Goal: Task Accomplishment & Management: Complete application form

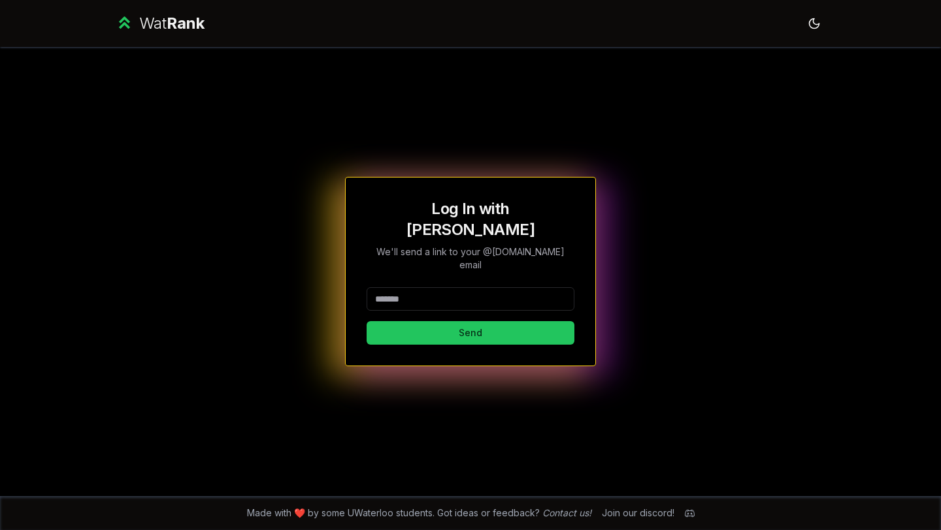
click at [427, 287] on input at bounding box center [471, 299] width 208 height 24
type input "********"
click at [399, 321] on button "Send" at bounding box center [471, 333] width 208 height 24
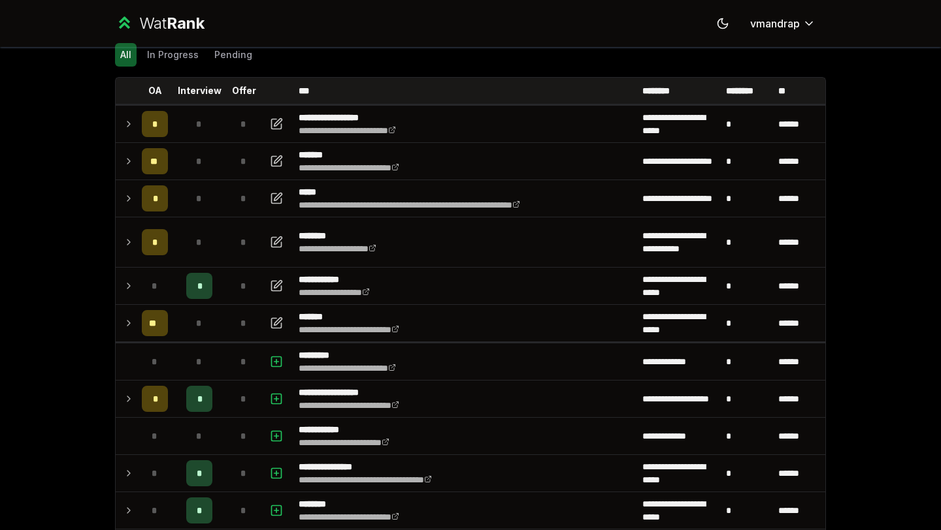
scroll to position [60, 0]
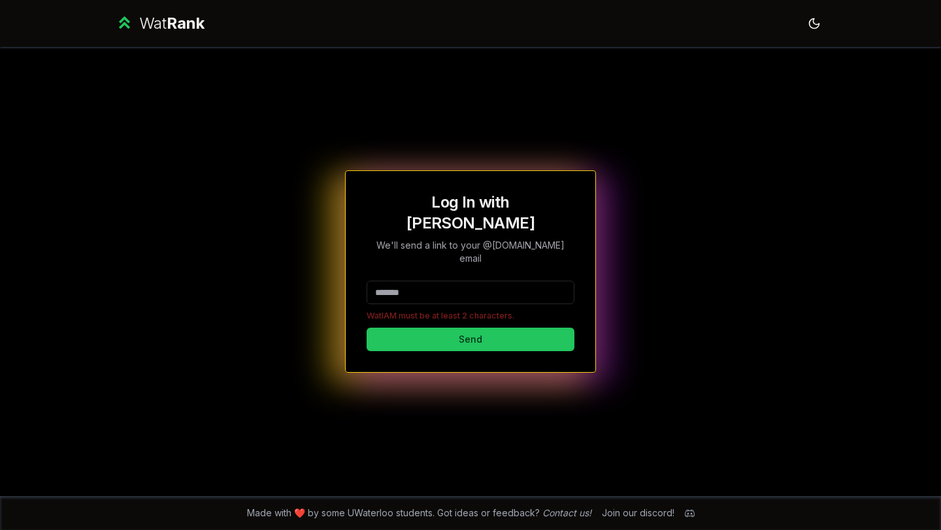
click at [477, 281] on input at bounding box center [471, 293] width 208 height 24
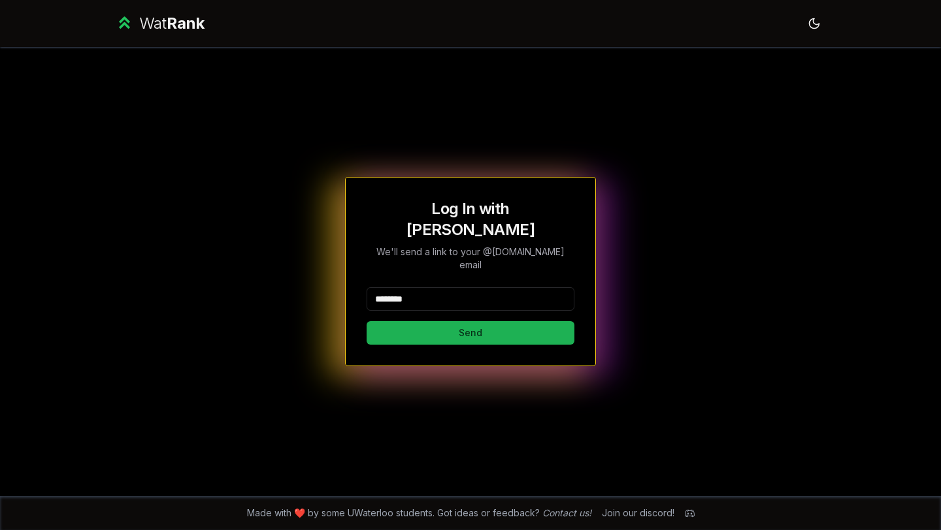
type input "********"
click at [412, 321] on button "Send" at bounding box center [471, 333] width 208 height 24
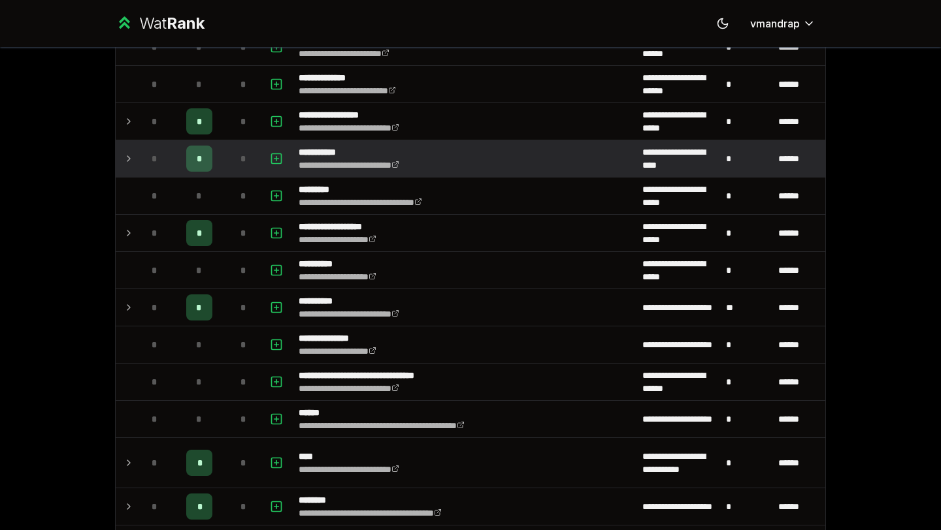
scroll to position [1497, 0]
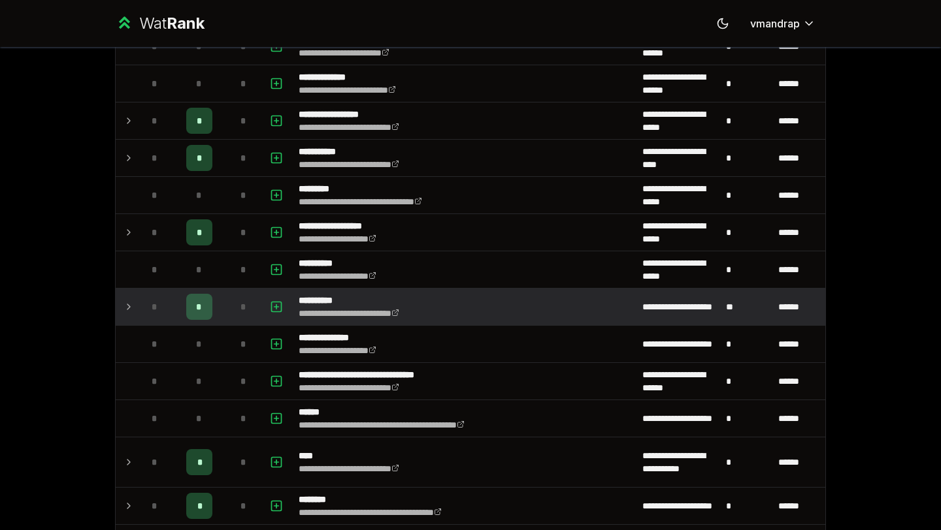
click at [125, 301] on icon at bounding box center [128, 307] width 10 height 16
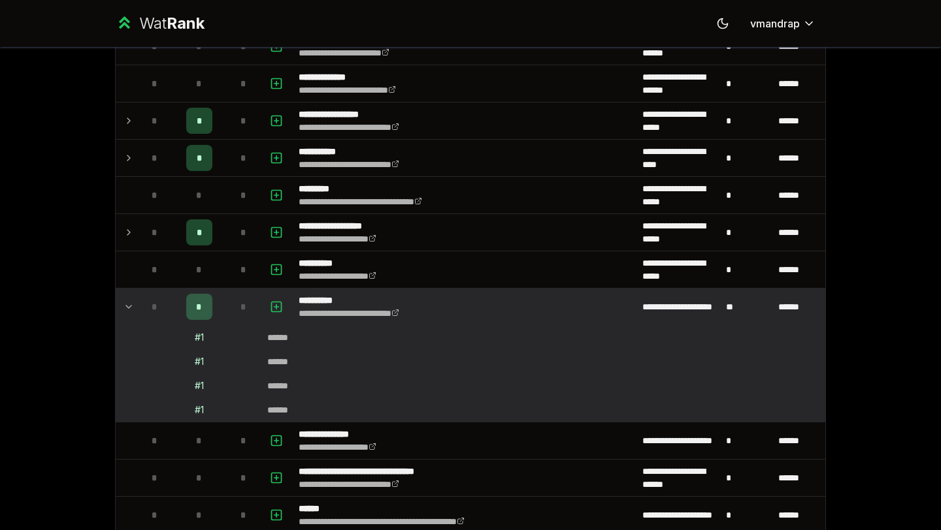
click at [125, 301] on icon at bounding box center [128, 307] width 10 height 16
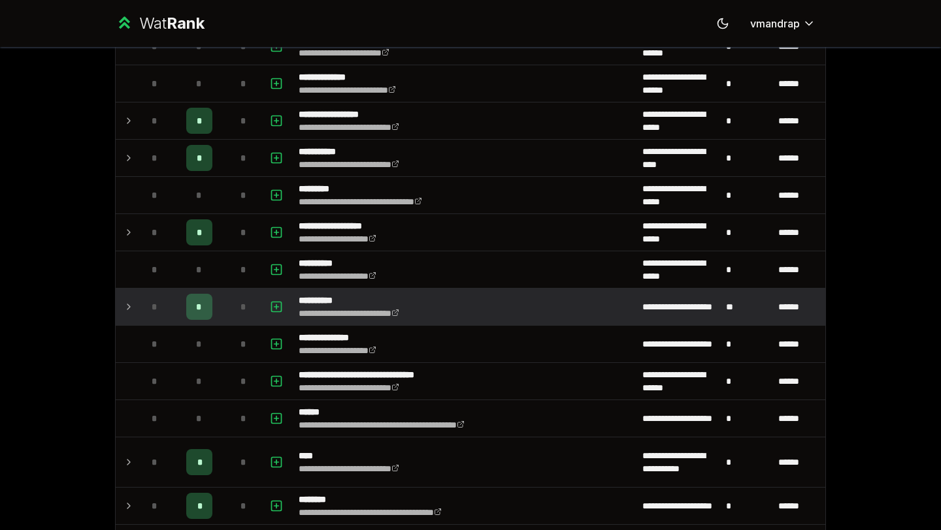
click at [125, 301] on icon at bounding box center [128, 307] width 10 height 16
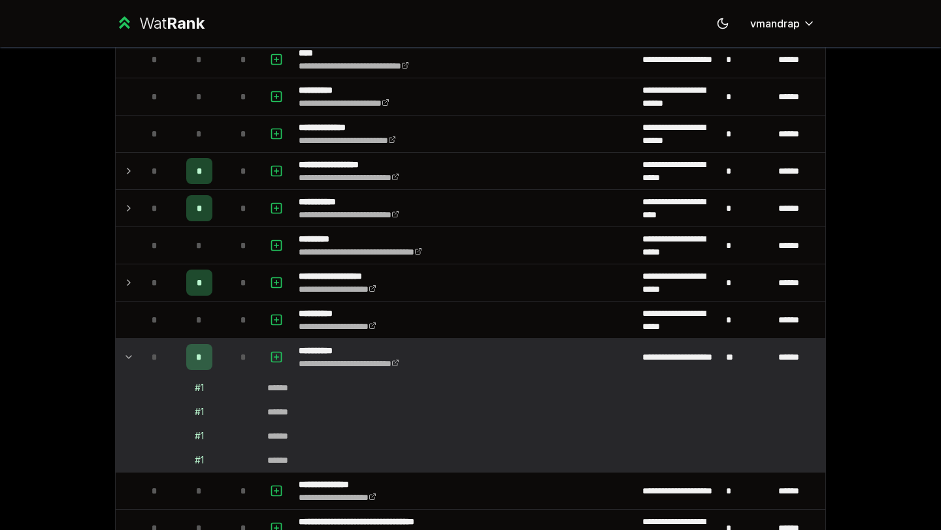
scroll to position [1452, 0]
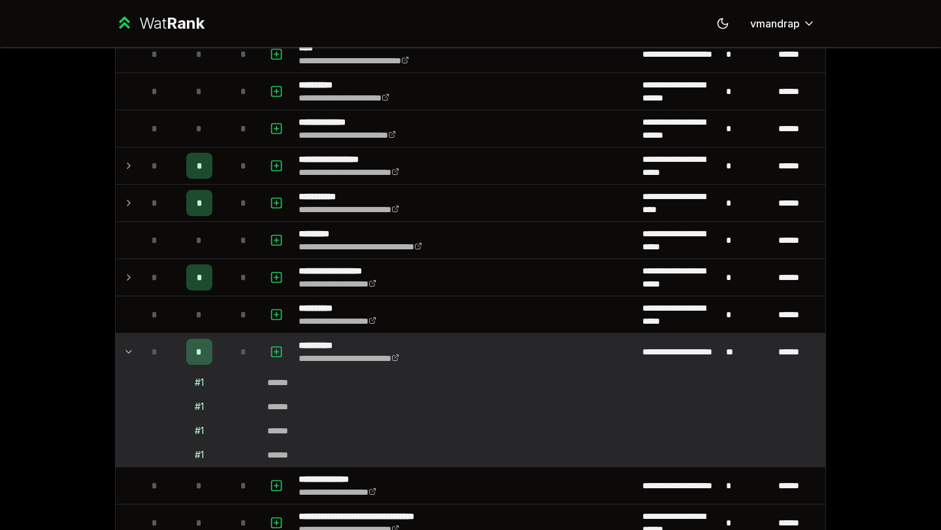
click at [129, 350] on icon at bounding box center [128, 352] width 10 height 16
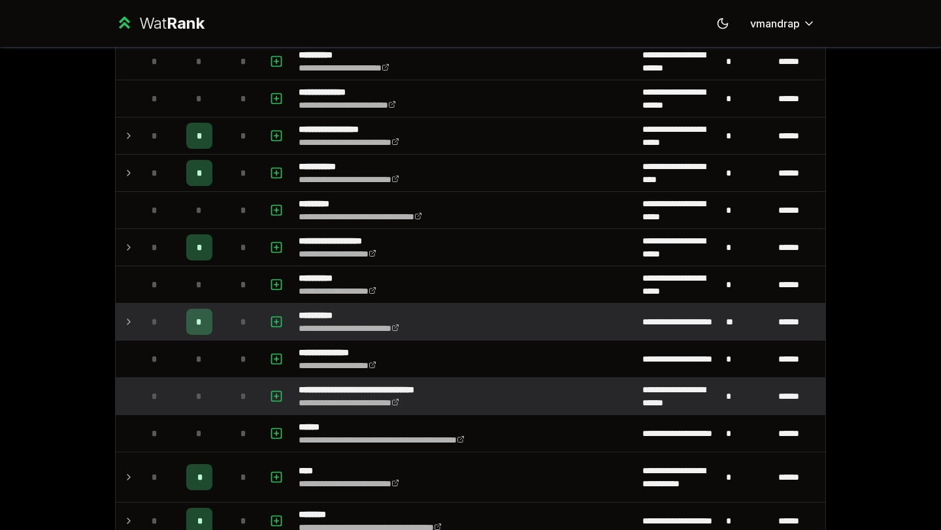
scroll to position [1610, 0]
